Goal: Communication & Community: Participate in discussion

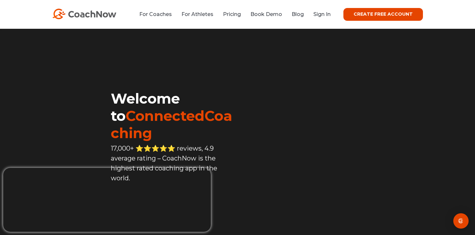
click at [323, 22] on div "For Coaches For Athletes Pricing Book Demo Blog Sign In CREATE FREE ACCOUNT CRE…" at bounding box center [237, 14] width 475 height 29
click at [323, 16] on link "Sign In" at bounding box center [321, 14] width 17 height 6
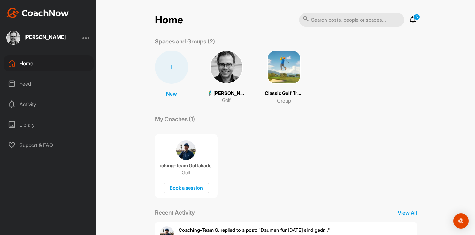
click at [38, 105] on div "Activity" at bounding box center [49, 104] width 90 height 16
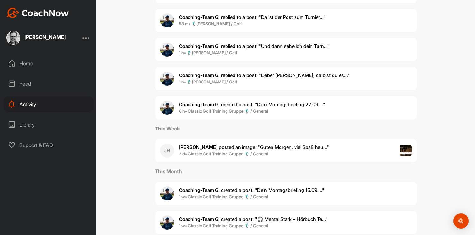
scroll to position [105, 0]
click at [281, 102] on span "Coaching-Team G. created a post : "Dein Montagsbriefing 22.09...."" at bounding box center [252, 104] width 146 height 6
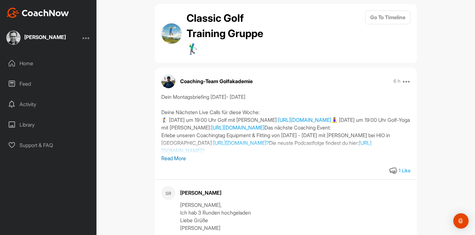
scroll to position [12, 0]
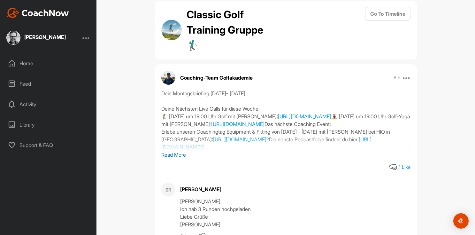
click at [178, 154] on p "Read More" at bounding box center [285, 155] width 249 height 8
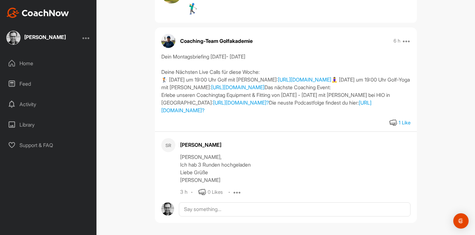
scroll to position [0, 0]
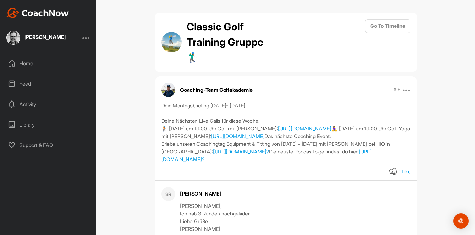
click at [36, 101] on div "Activity" at bounding box center [49, 104] width 90 height 16
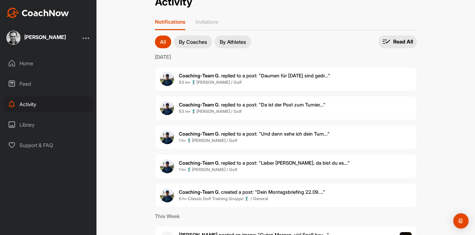
scroll to position [18, 0]
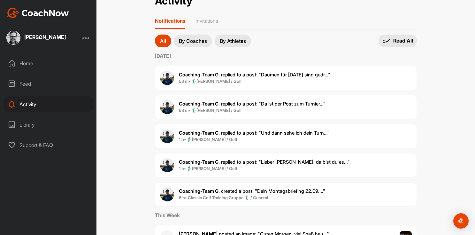
click at [267, 166] on span "1 h • 🏌‍♂[PERSON_NAME] / Golf" at bounding box center [264, 169] width 171 height 6
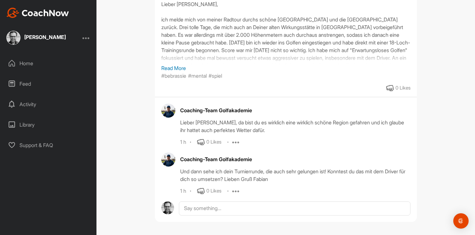
scroll to position [97, 0]
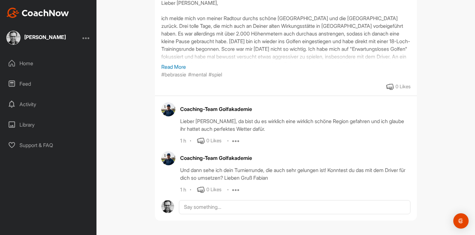
click at [182, 66] on p "Read More" at bounding box center [285, 67] width 249 height 8
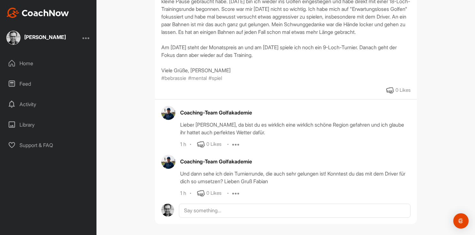
scroll to position [141, 0]
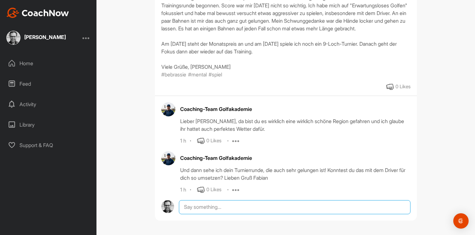
click at [209, 205] on textarea at bounding box center [294, 207] width 231 height 14
click at [31, 105] on div "Activity" at bounding box center [49, 104] width 90 height 16
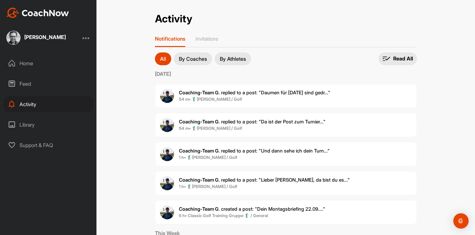
click at [262, 124] on span "Coaching-Team G. replied to a post : "Da ist der Post zum Turnier..."" at bounding box center [252, 122] width 147 height 6
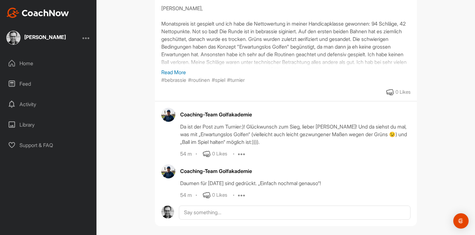
scroll to position [90, 0]
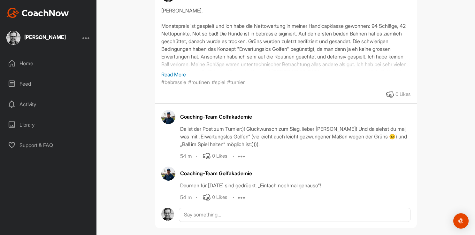
click at [181, 72] on p "Read More" at bounding box center [285, 75] width 249 height 8
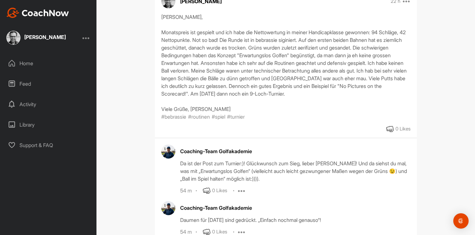
scroll to position [62, 0]
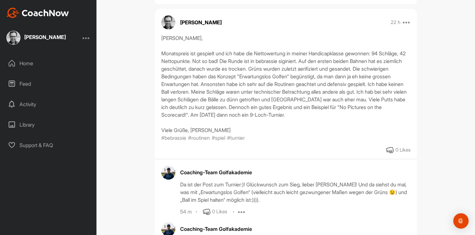
click at [36, 104] on div "Activity" at bounding box center [49, 104] width 90 height 16
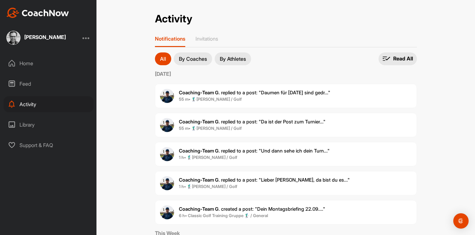
click at [270, 95] on span "Coaching-Team G. replied to a post : "Daumen für [DATE] sind gedr..."" at bounding box center [254, 92] width 151 height 6
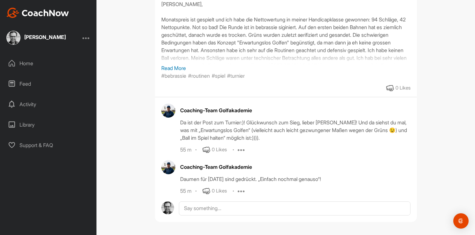
scroll to position [97, 0]
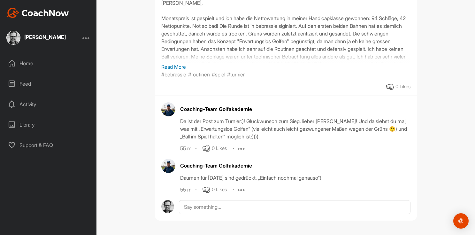
click at [33, 103] on div "Activity" at bounding box center [49, 104] width 90 height 16
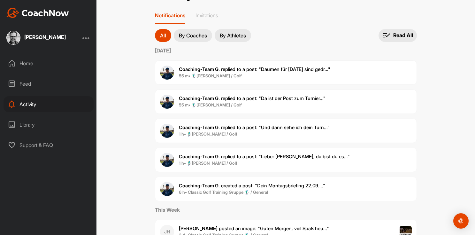
scroll to position [26, 0]
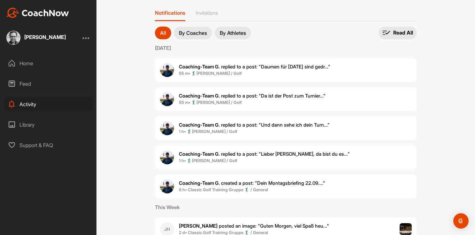
click at [280, 127] on span "Coaching-Team G. replied to a post : "Und dann sehe ich dein Turn..."" at bounding box center [254, 125] width 151 height 6
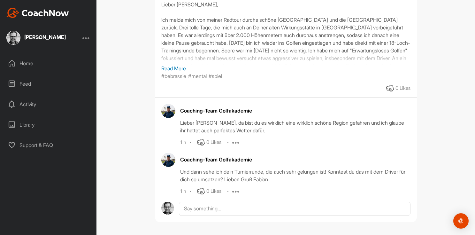
scroll to position [97, 0]
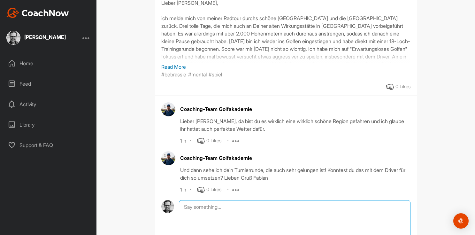
click at [230, 205] on textarea at bounding box center [294, 232] width 231 height 64
click at [220, 207] on textarea "Beim Driver habe ich zumindest mal immer wieder mal d" at bounding box center [294, 232] width 231 height 64
click at [239, 206] on textarea "Beim Driver mache ich zumindest mal immer wieder mal d" at bounding box center [294, 232] width 231 height 64
click at [279, 207] on textarea "Beim Driver mache ich nun zumindest mal immer wieder mal d" at bounding box center [294, 232] width 231 height 64
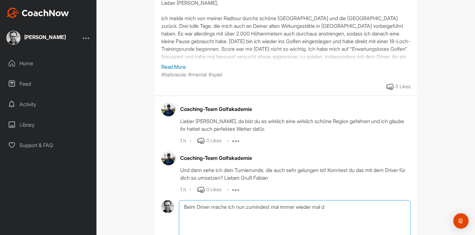
click at [279, 207] on textarea "Beim Driver mache ich nun zumindest mal immer wieder mal d" at bounding box center [294, 232] width 231 height 64
click at [292, 209] on textarea "Beim Driver mache ich nun zumindest immer wieder mal d" at bounding box center [294, 232] width 231 height 64
click at [337, 205] on textarea "Beim Driver mache ich nun zumindest immer mal wieder mal d" at bounding box center [294, 232] width 231 height 64
click at [323, 207] on textarea "Beim Driver mache ich nun zumindest immer mal wieder mal d" at bounding box center [294, 232] width 231 height 64
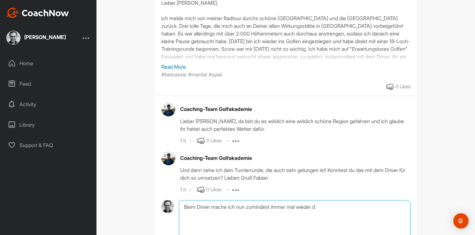
click at [332, 207] on textarea "Beim Driver mache ich nun zumindest immer mal wieder d" at bounding box center [294, 232] width 231 height 64
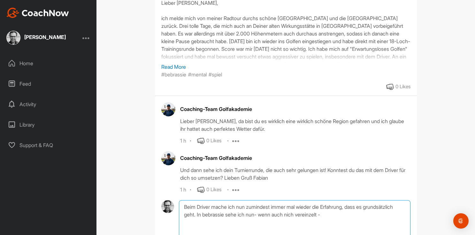
click at [328, 213] on textarea "Beim Driver mache ich nun zumindest immer mal wieder die Erfahrung, dass es gru…" at bounding box center [294, 232] width 231 height 64
click at [377, 212] on textarea "Beim Driver mache ich nun zumindest immer mal wieder die Erfahrung, dass es gru…" at bounding box center [294, 232] width 231 height 64
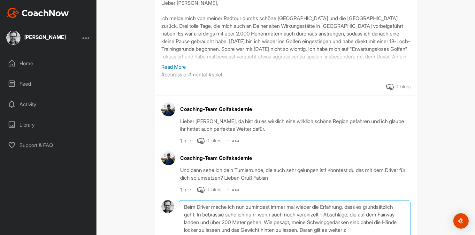
scroll to position [103, 0]
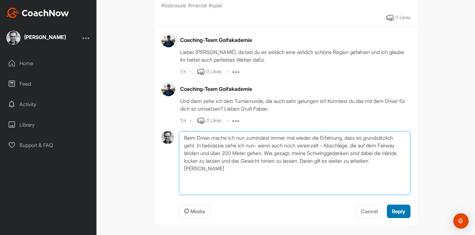
type textarea "Beim Driver mache ich nun zumindest immer mal wieder die Erfahrung, dass es gru…"
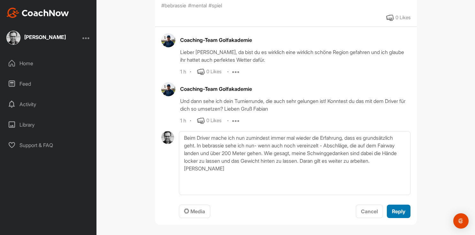
click at [403, 212] on span "Reply" at bounding box center [398, 211] width 13 height 6
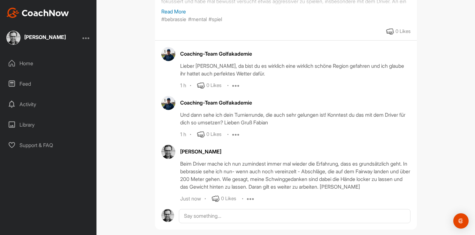
scroll to position [152, 0]
